Goal: Check status

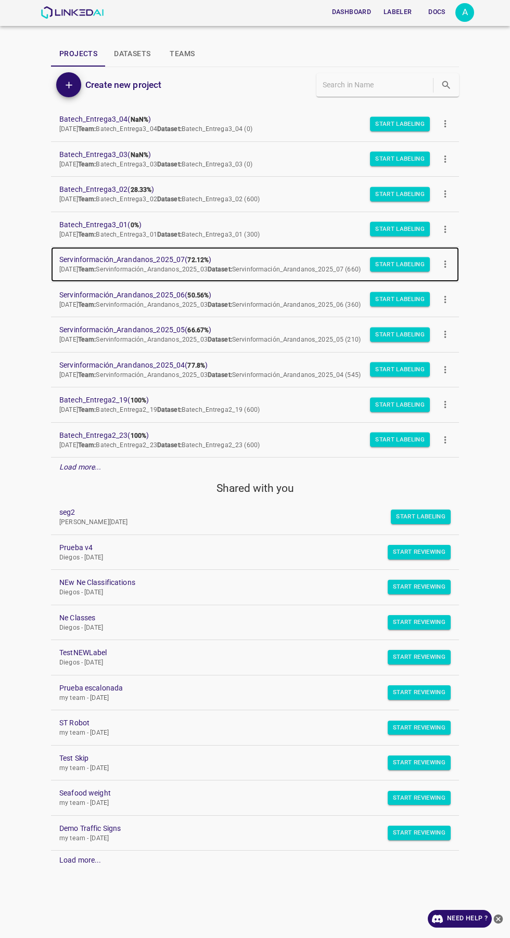
click at [179, 265] on span "Servinformación_Arandanos_2025_07 ( 72.12% )" at bounding box center [246, 259] width 375 height 11
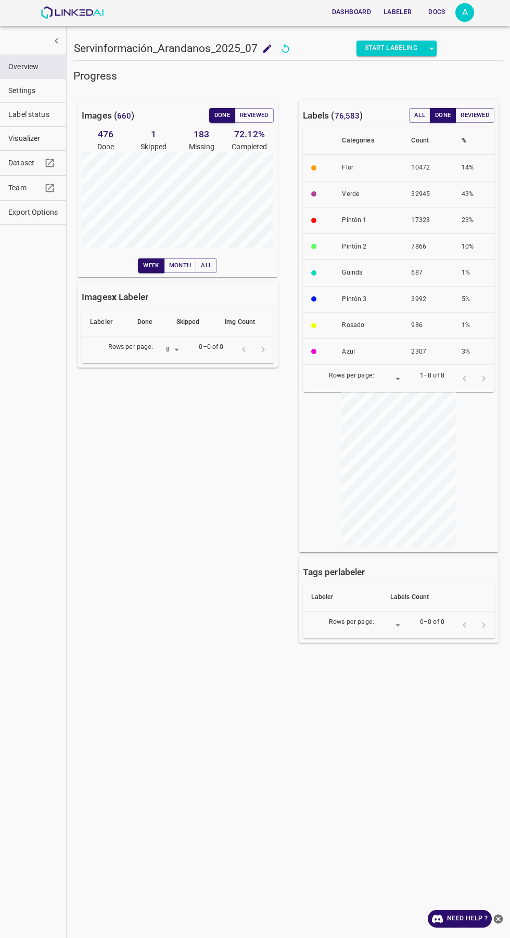
click at [30, 136] on span "Visualizer" at bounding box center [32, 138] width 49 height 11
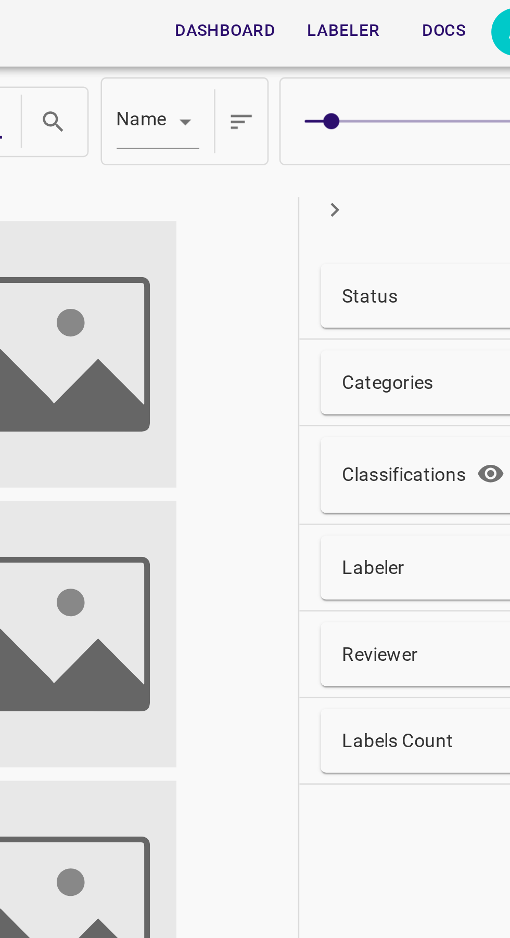
click at [431, 118] on div "Status" at bounding box center [439, 115] width 85 height 11
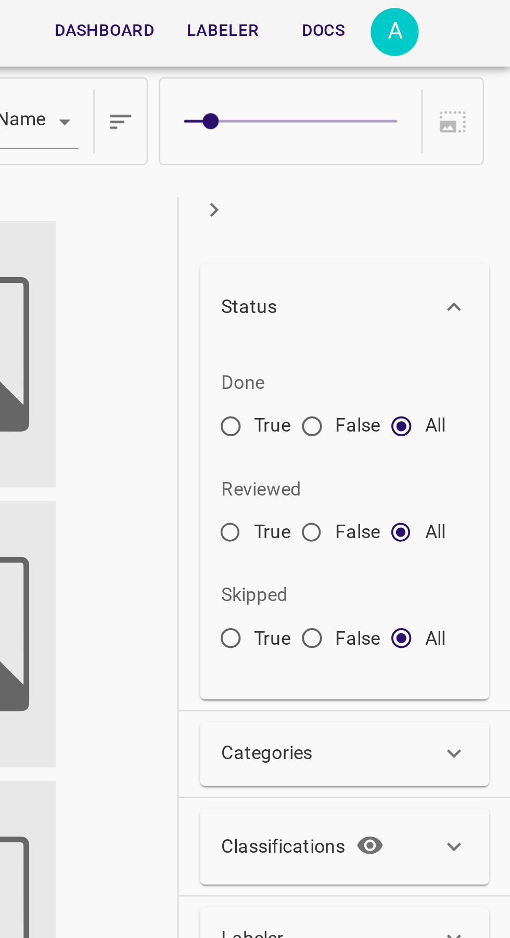
click at [437, 169] on input "False" at bounding box center [432, 168] width 19 height 19
radio input "true"
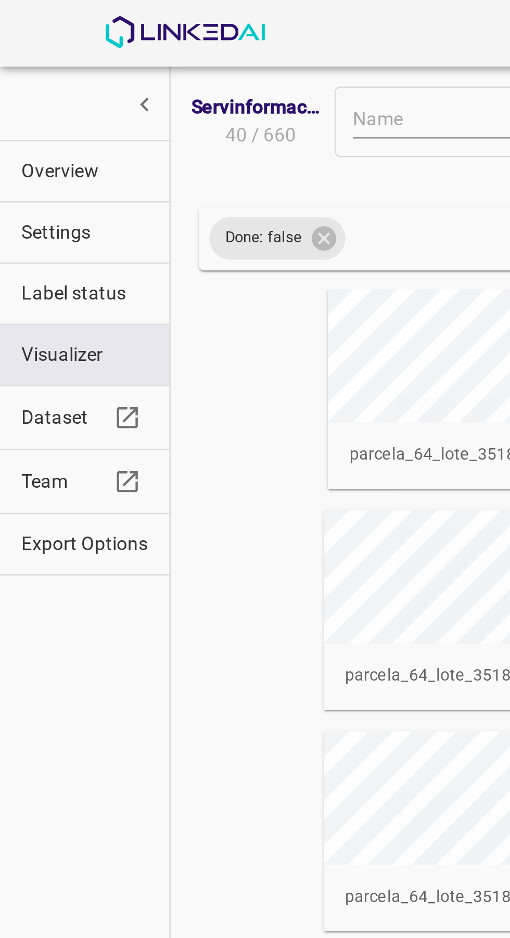
click at [50, 69] on span "Overview" at bounding box center [32, 66] width 49 height 11
